Goal: Transaction & Acquisition: Register for event/course

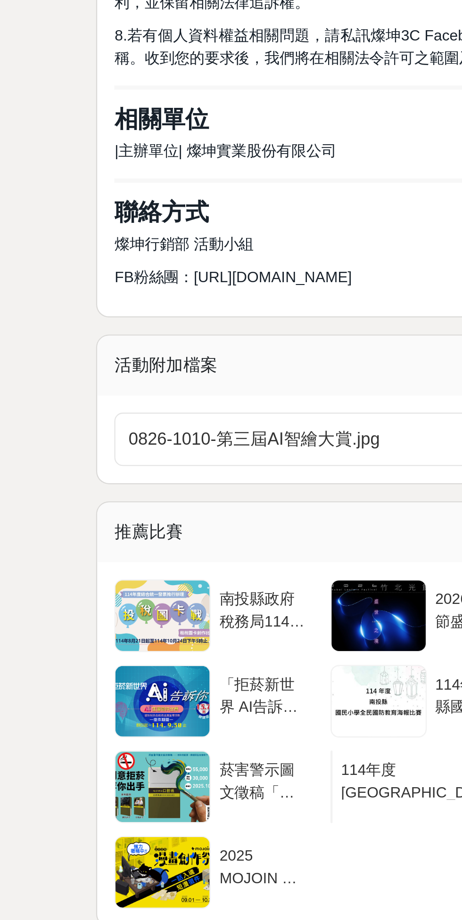
scroll to position [2078, 0]
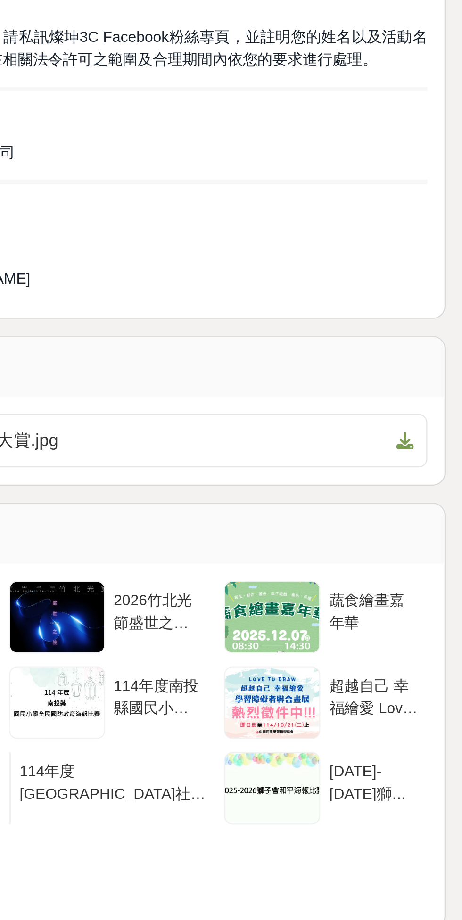
click at [440, 586] on icon at bounding box center [436, 590] width 8 height 8
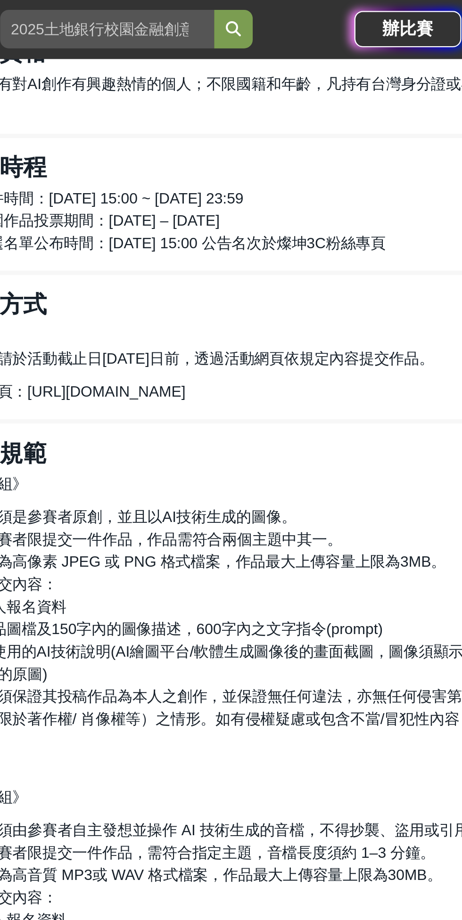
scroll to position [578, 0]
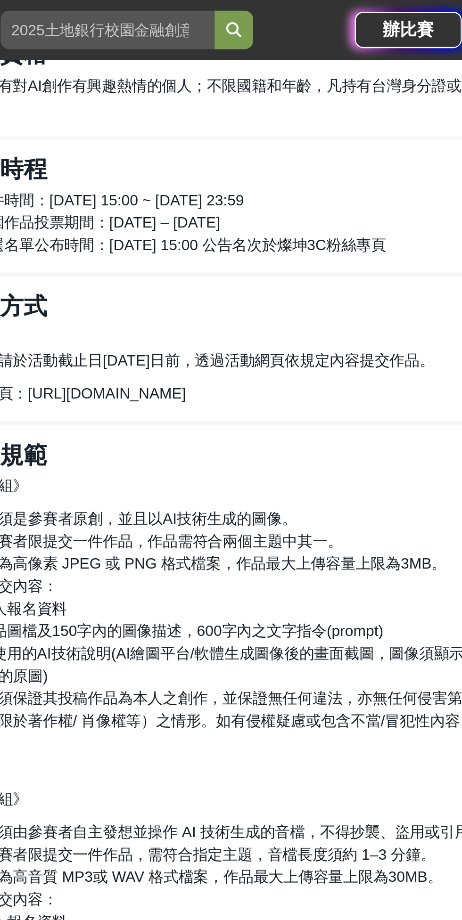
click at [269, 171] on span "[URL][DOMAIN_NAME]" at bounding box center [235, 174] width 70 height 8
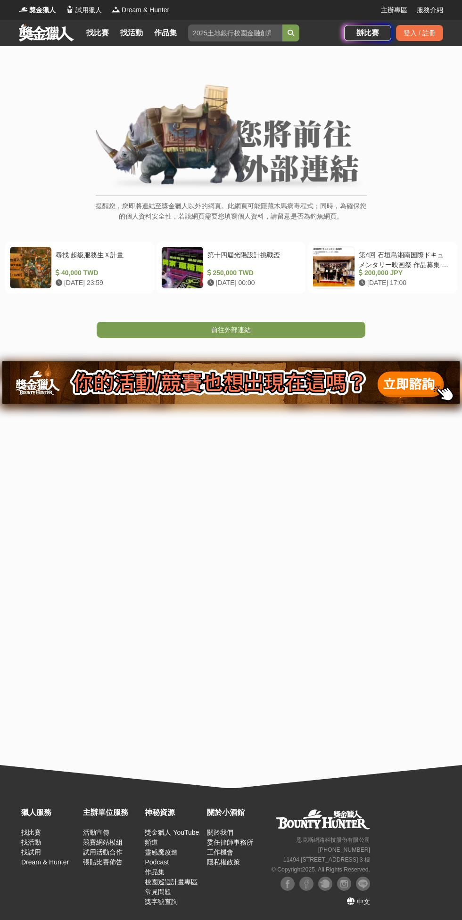
click at [319, 322] on link "前往外部連結" at bounding box center [231, 330] width 269 height 16
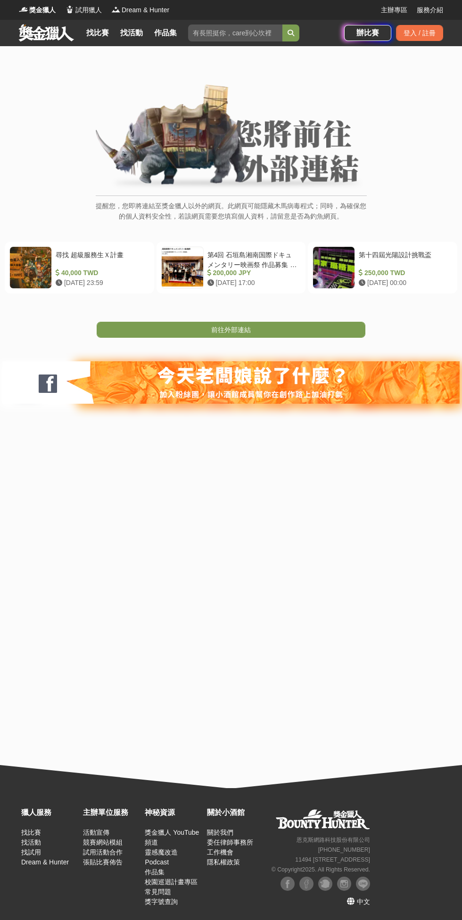
click at [285, 332] on link "前往外部連結" at bounding box center [231, 330] width 269 height 16
